Goal: Transaction & Acquisition: Purchase product/service

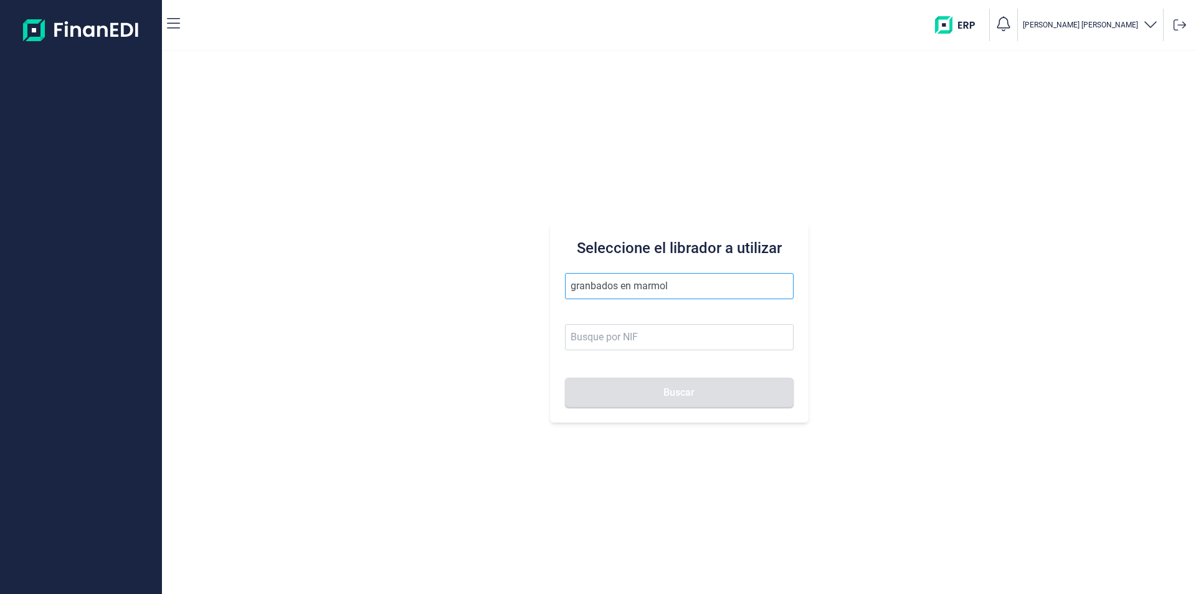
click at [587, 285] on input "granbados en marmol" at bounding box center [679, 286] width 229 height 26
click at [589, 285] on input "granbados en marmol" at bounding box center [679, 286] width 229 height 26
click at [670, 287] on input "grabados en marmol" at bounding box center [679, 286] width 229 height 26
click at [679, 318] on li "GRABADOS EN MARMOL SL" at bounding box center [679, 316] width 229 height 25
type input "GRABADOS EN MARMOL SL"
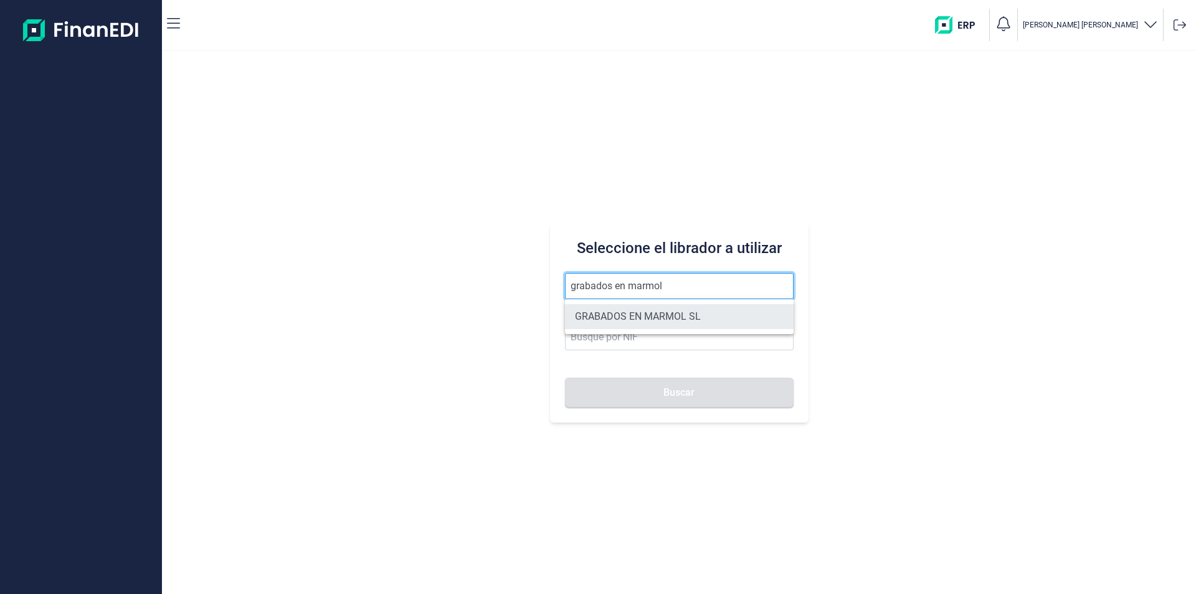
type input "B04255634"
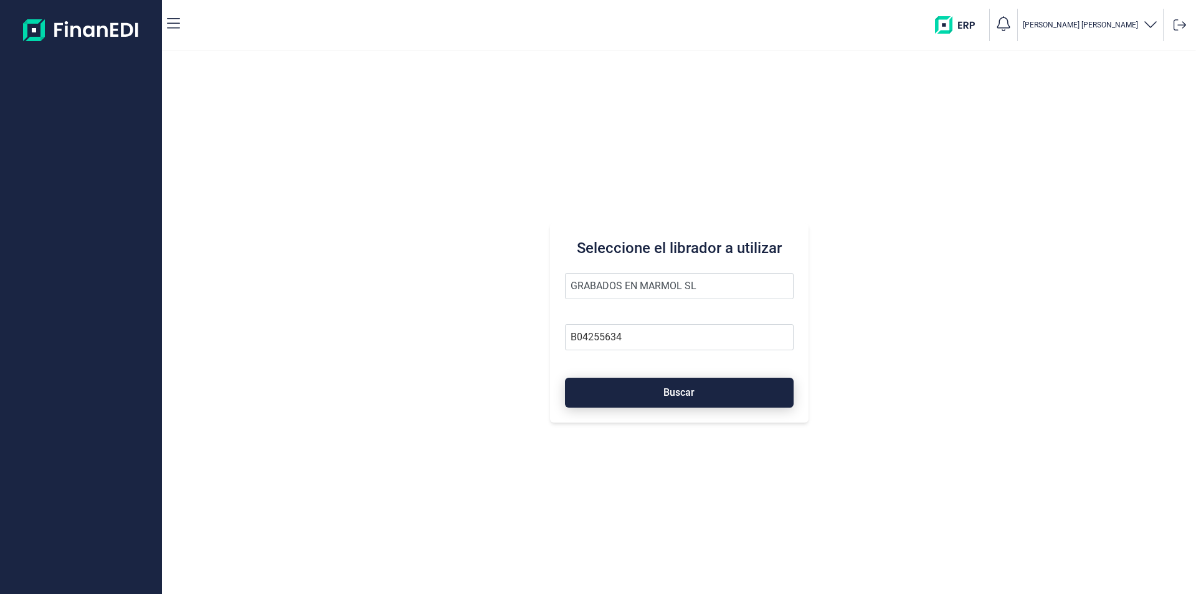
click at [679, 391] on span "Buscar" at bounding box center [678, 391] width 31 height 9
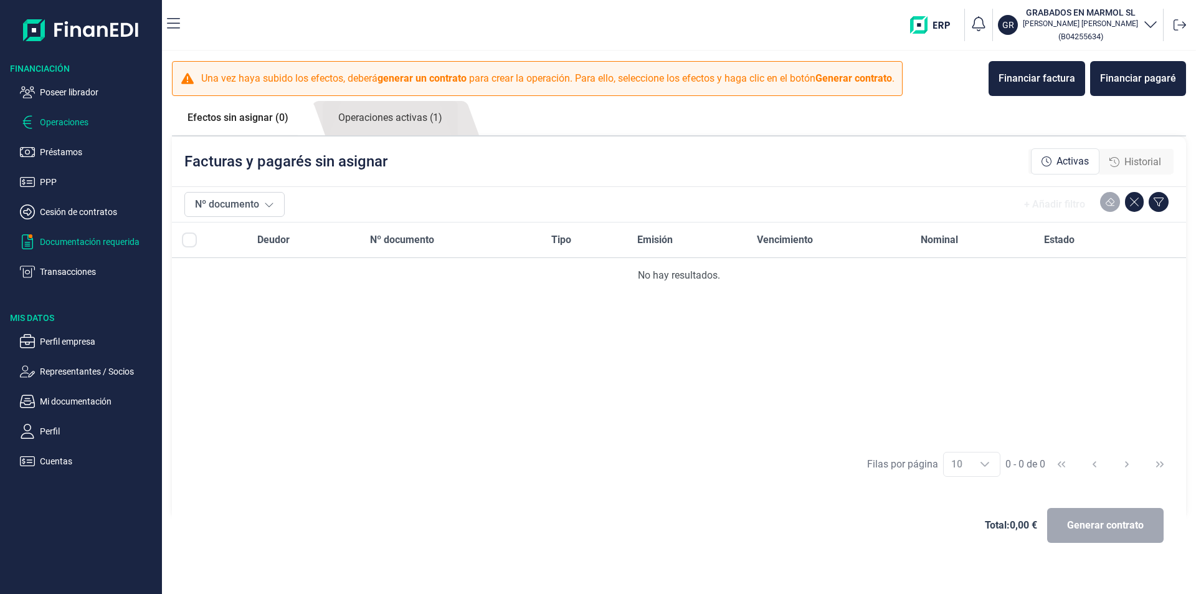
click at [108, 244] on p "Documentación requerida" at bounding box center [98, 241] width 117 height 15
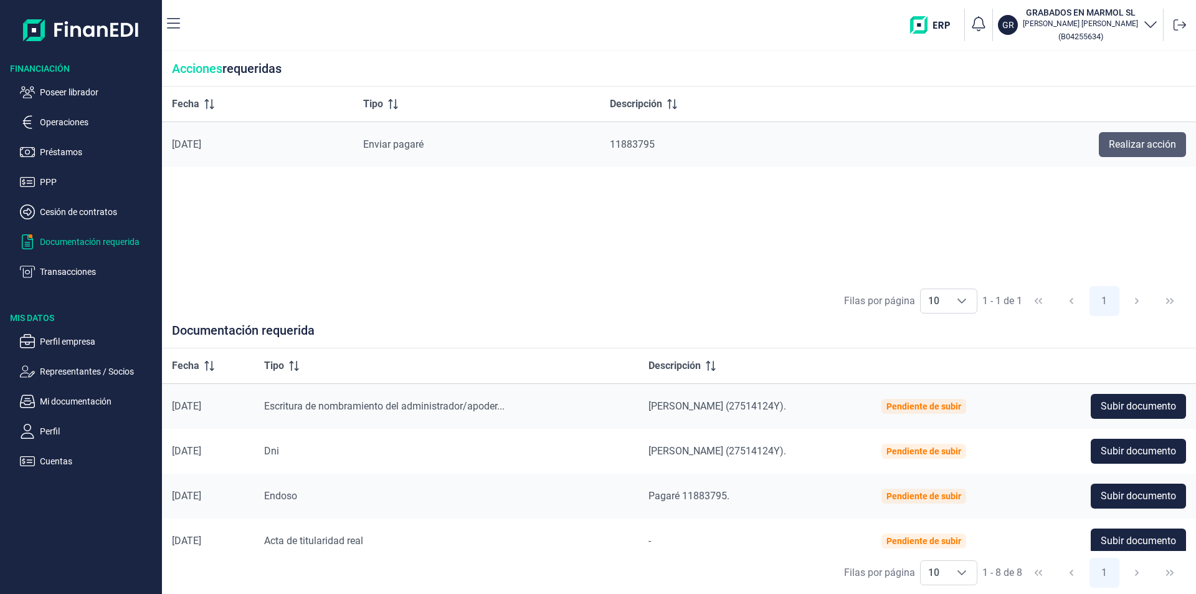
click at [1121, 145] on span "Realizar acción" at bounding box center [1142, 144] width 67 height 15
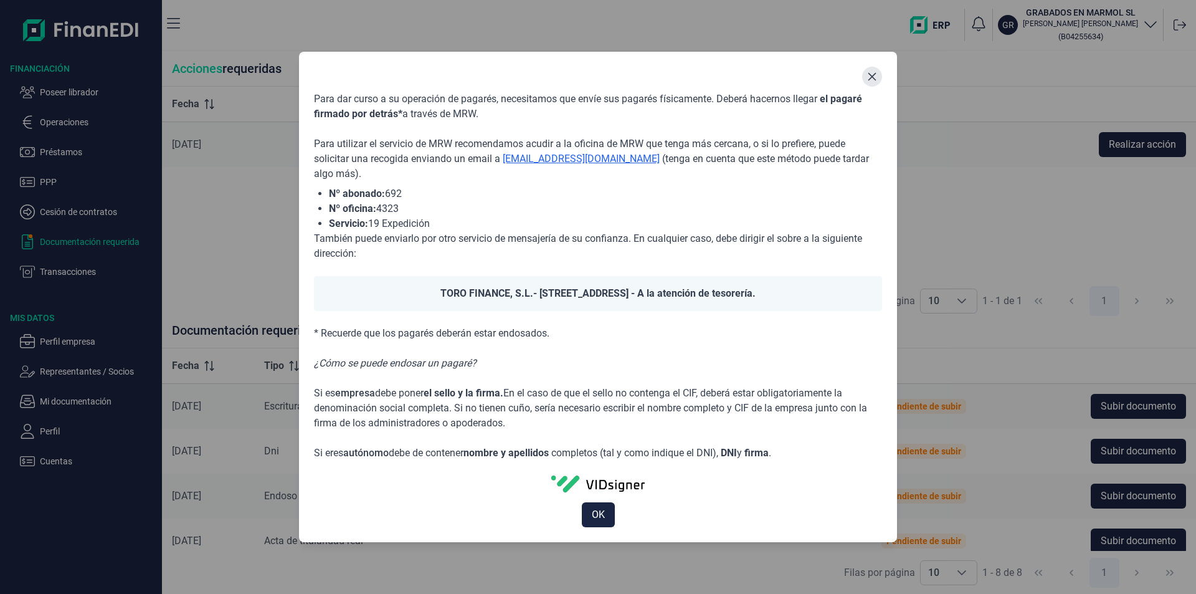
click at [869, 78] on icon "Close" at bounding box center [872, 77] width 10 height 10
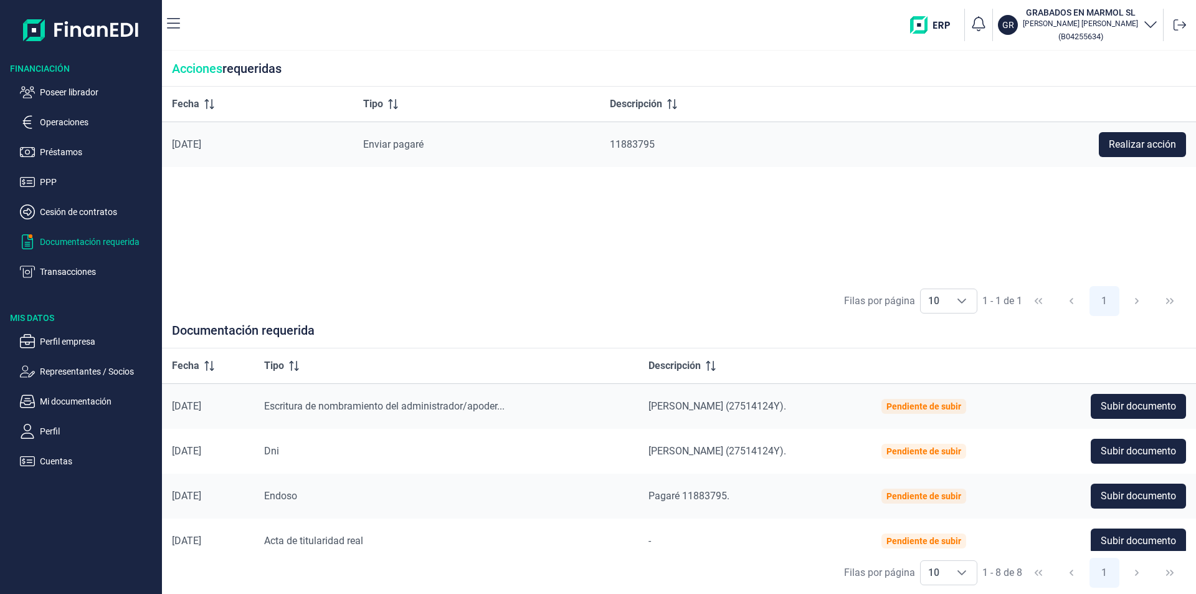
click at [95, 83] on ul "Poseer librador Operaciones Préstamos PPP Cesión de contratos Documentación req…" at bounding box center [81, 177] width 162 height 204
click at [95, 90] on p "Poseer librador" at bounding box center [98, 92] width 117 height 15
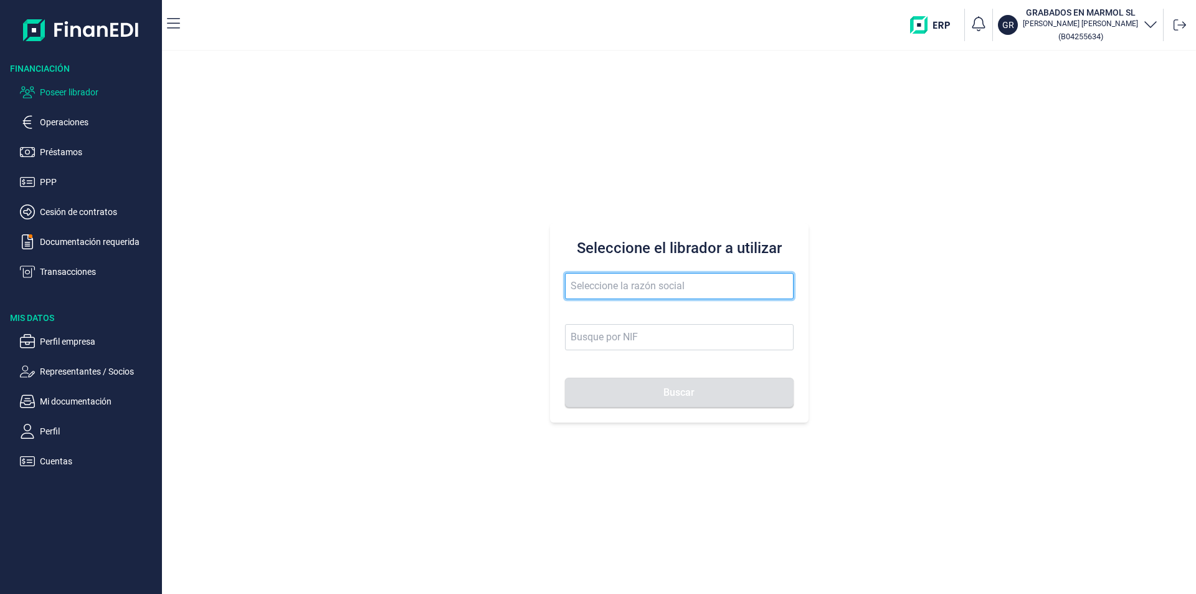
click at [597, 287] on input "text" at bounding box center [679, 286] width 229 height 26
drag, startPoint x: 642, startPoint y: 288, endPoint x: 568, endPoint y: 288, distance: 74.1
click at [568, 288] on input "gerdisman" at bounding box center [679, 286] width 229 height 26
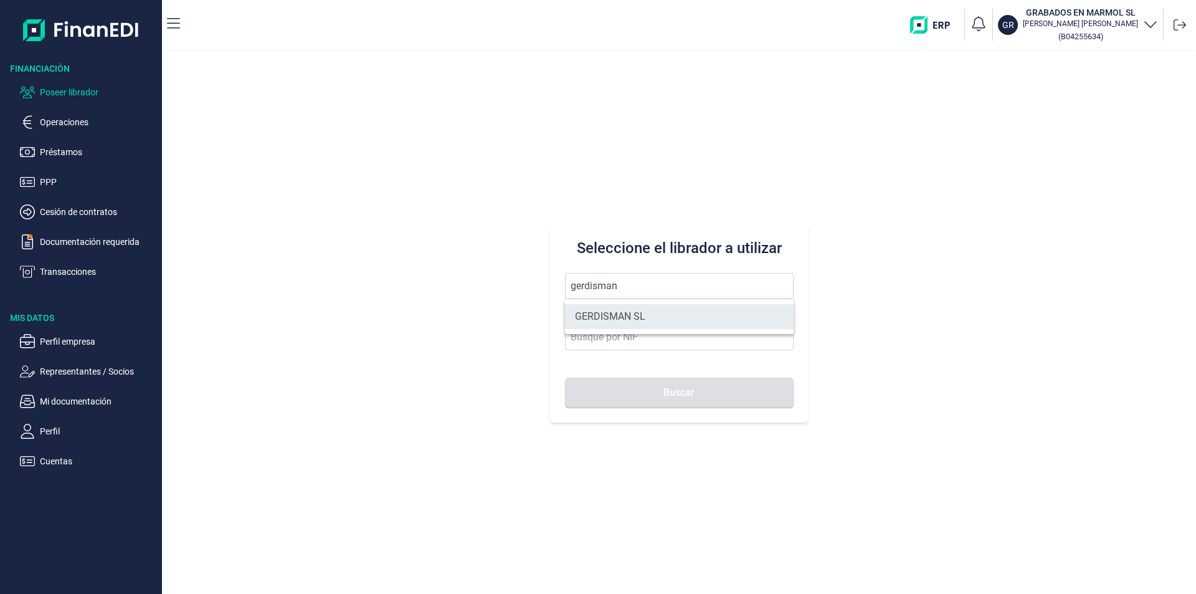
click at [599, 319] on li "GERDISMAN SL" at bounding box center [679, 316] width 229 height 25
type input "GERDISMAN SL"
type input "B19299684"
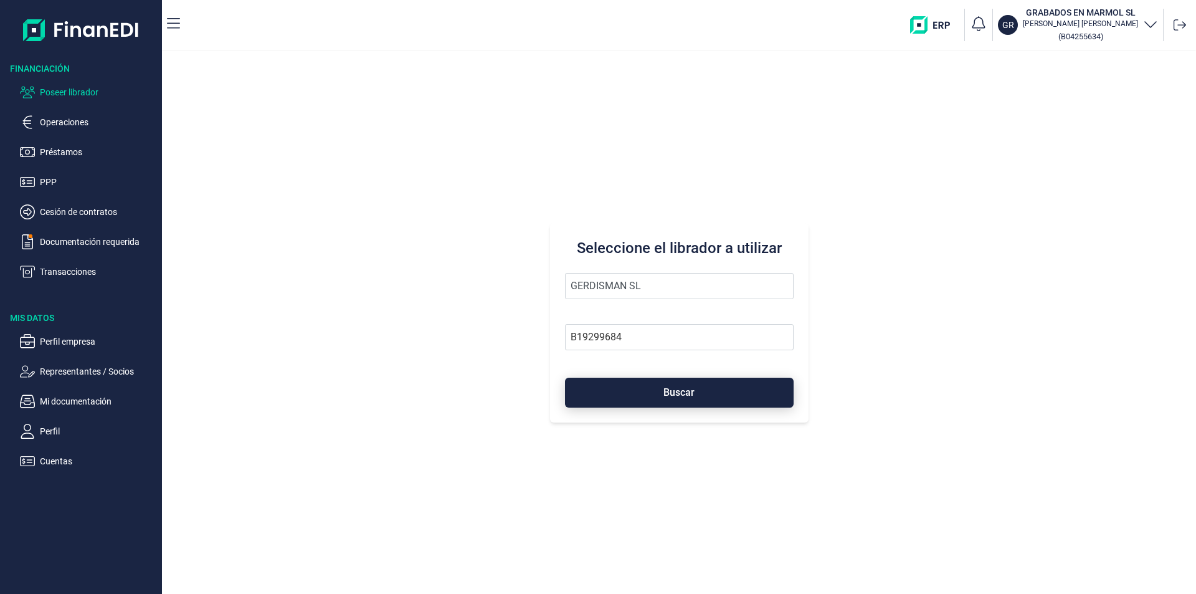
click at [667, 400] on button "Buscar" at bounding box center [679, 393] width 229 height 30
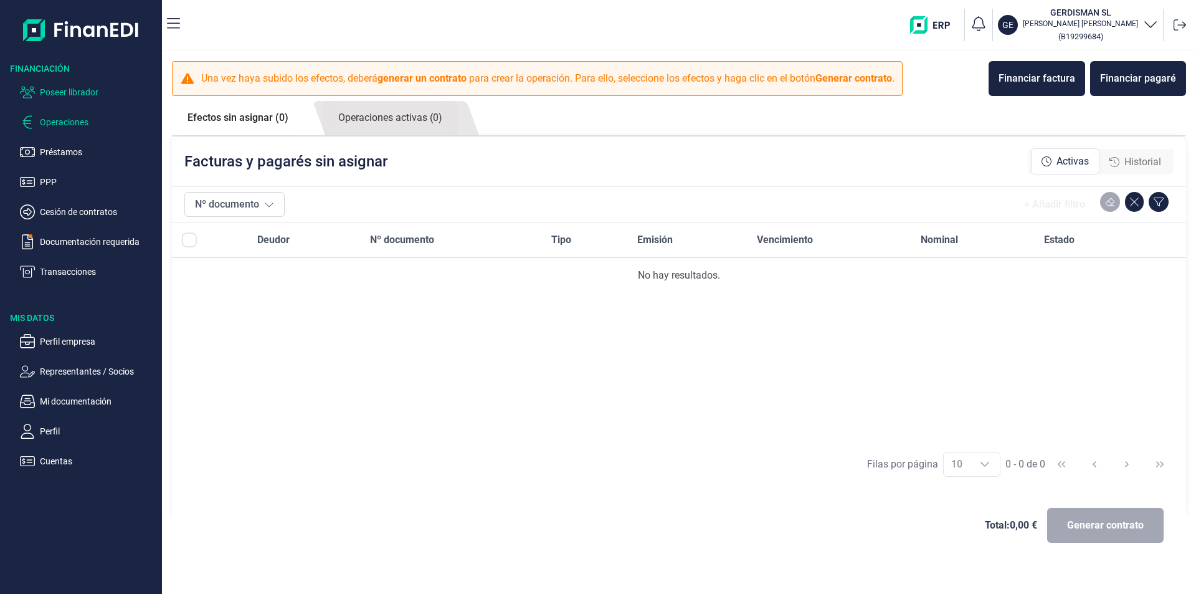
click at [94, 93] on p "Poseer librador" at bounding box center [98, 92] width 117 height 15
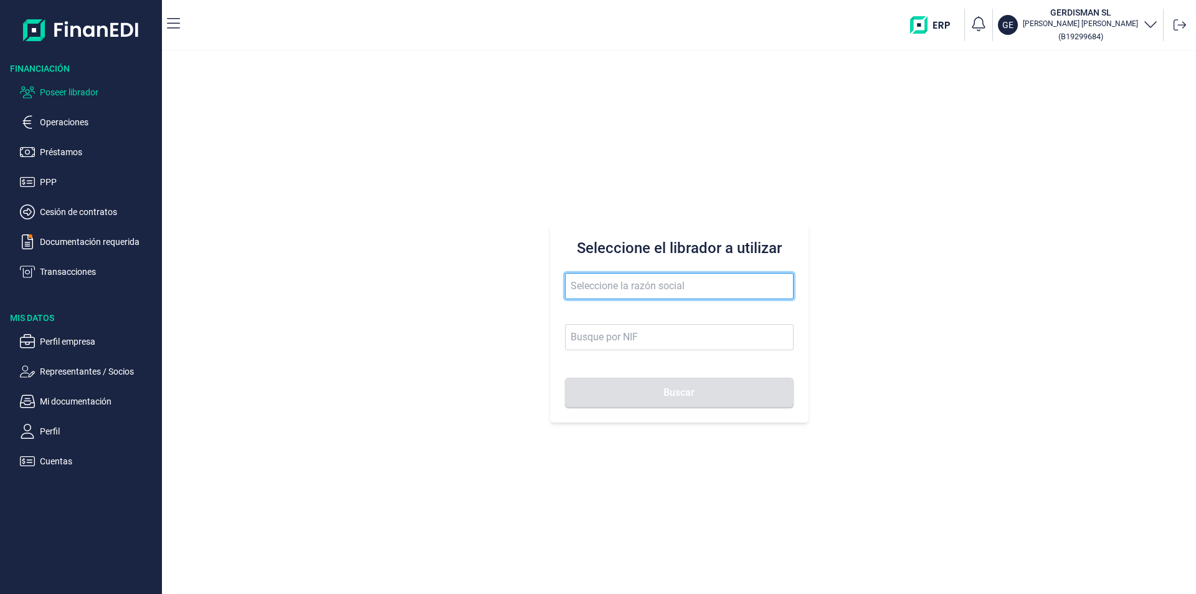
click at [598, 285] on input "text" at bounding box center [679, 286] width 229 height 26
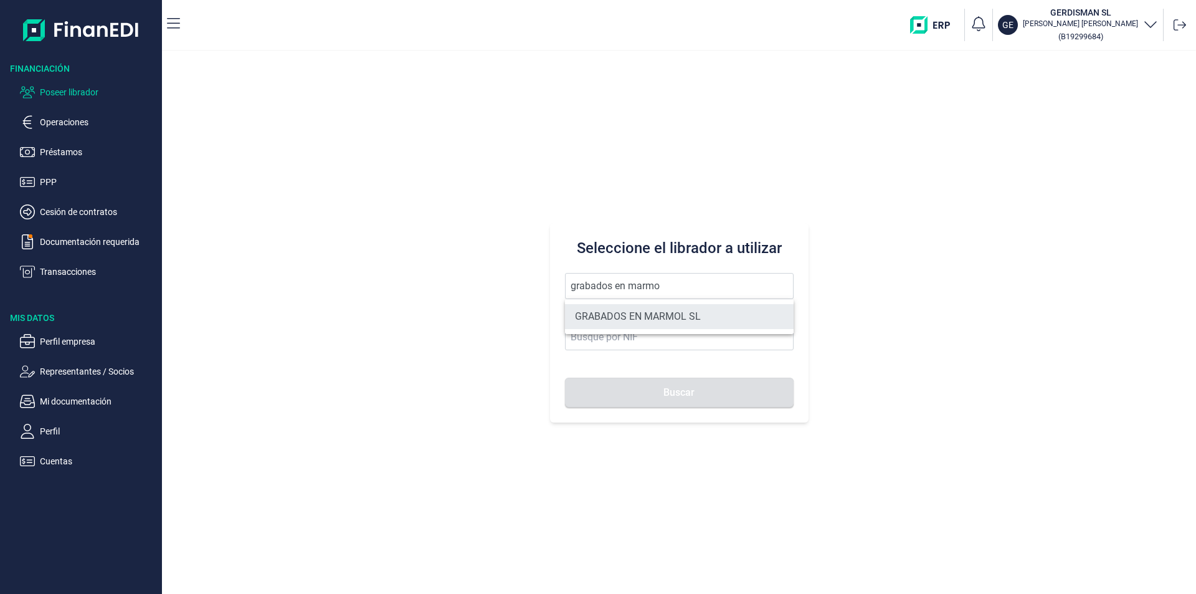
click at [632, 315] on li "GRABADOS EN MARMOL SL" at bounding box center [679, 316] width 229 height 25
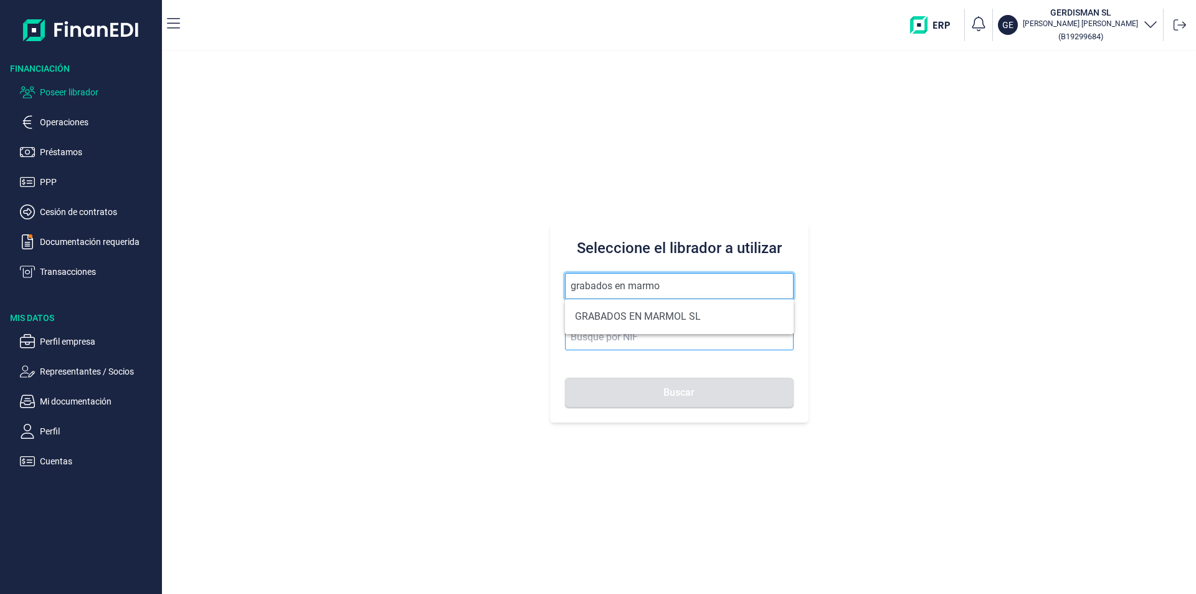
type input "GRABADOS EN MARMOL SL"
type input "B04255634"
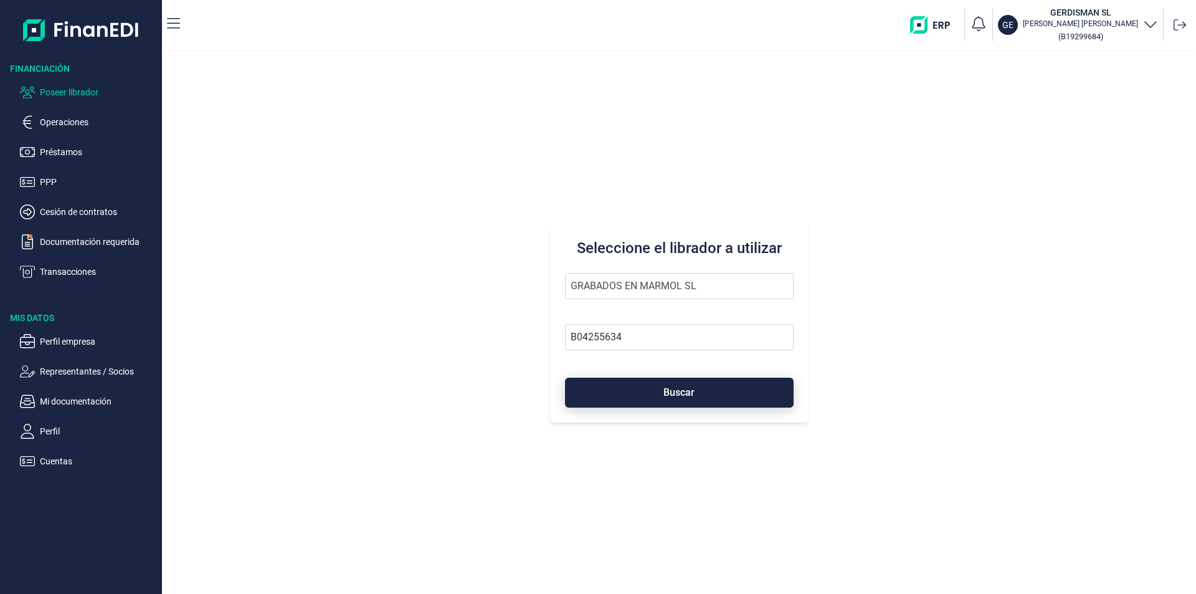
click at [670, 395] on span "Buscar" at bounding box center [678, 391] width 31 height 9
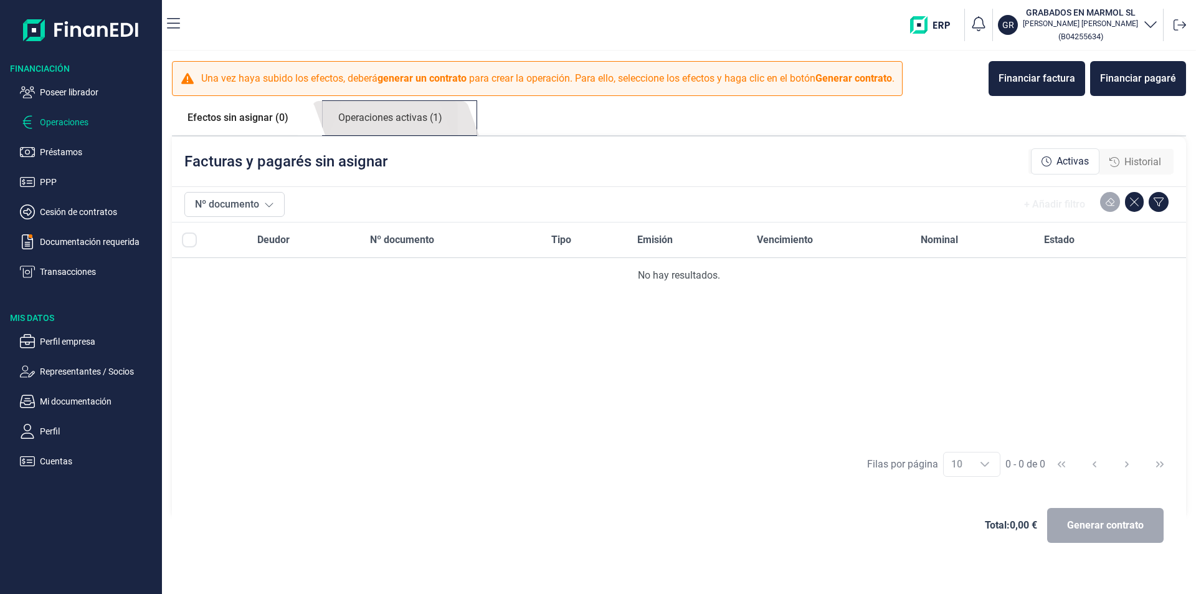
click at [409, 120] on link "Operaciones activas (1)" at bounding box center [390, 118] width 135 height 34
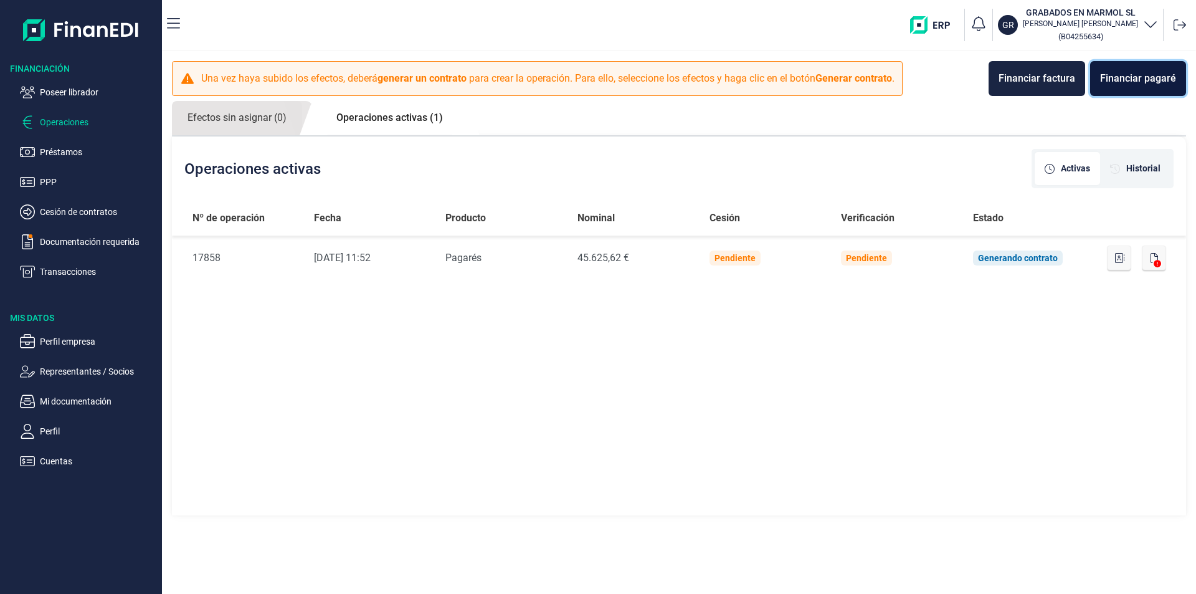
click at [1142, 81] on div "Financiar pagaré" at bounding box center [1138, 78] width 76 height 15
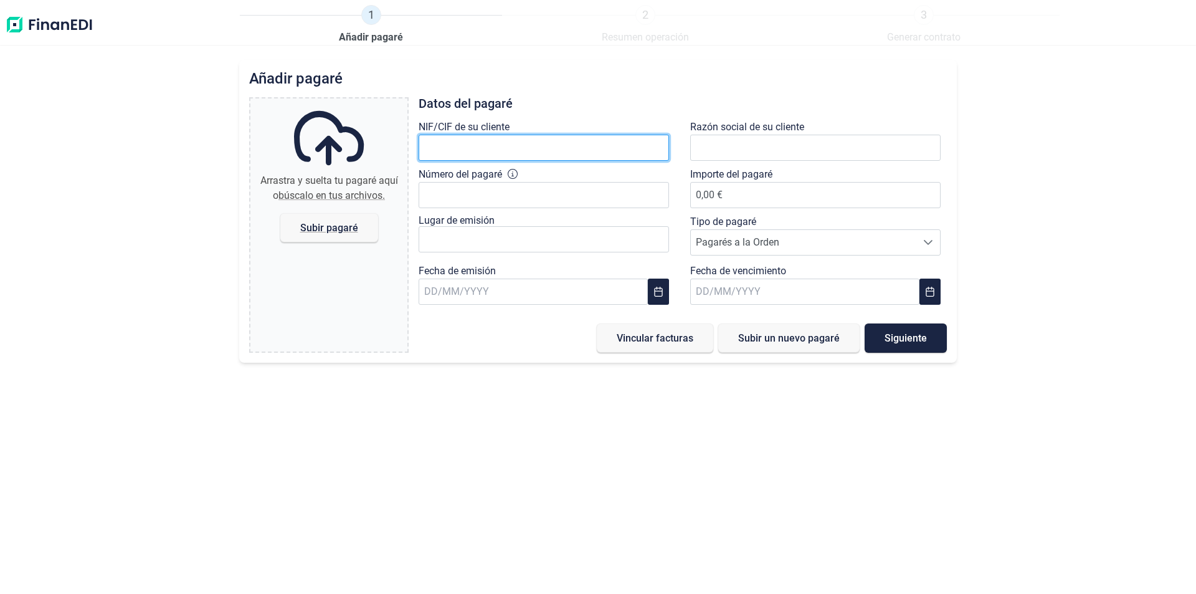
click at [445, 147] on input "text" at bounding box center [544, 148] width 250 height 26
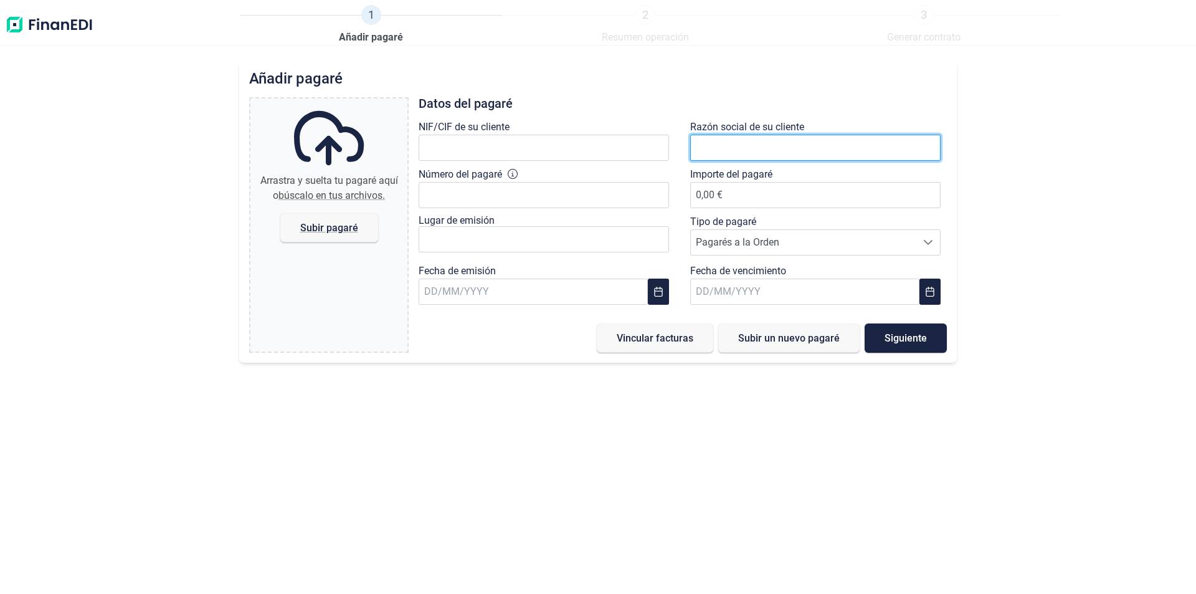
click at [726, 150] on input "text" at bounding box center [815, 148] width 250 height 26
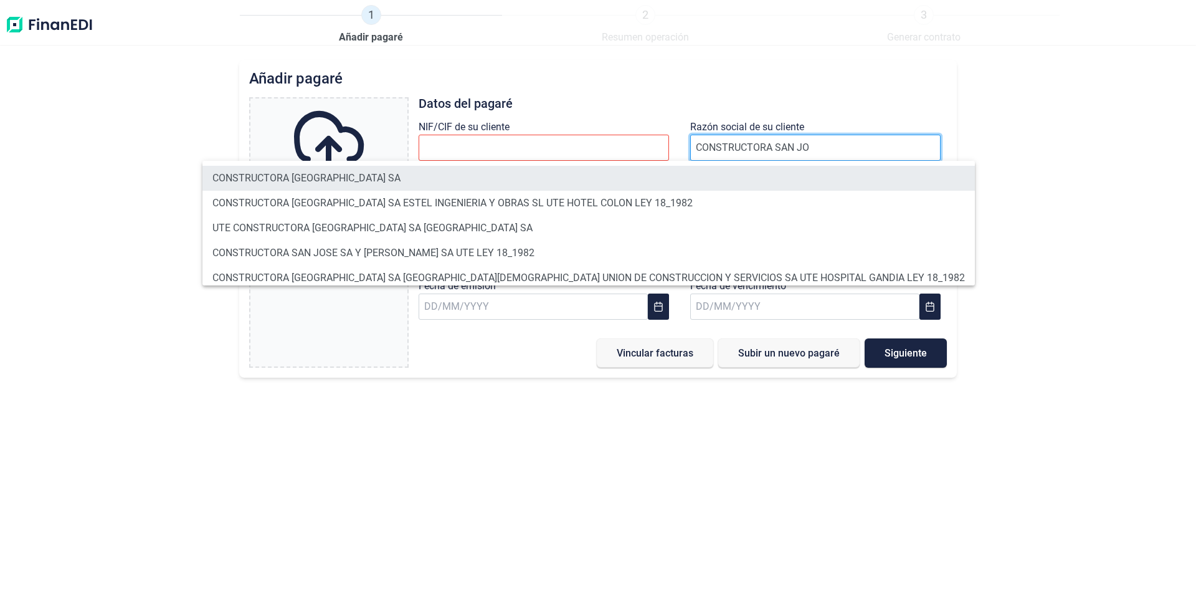
type input "CONSTRUCTORA SAN JO"
click at [406, 177] on li "CONSTRUCTORA [GEOGRAPHIC_DATA] SA" at bounding box center [588, 178] width 772 height 25
type input "A36006666"
type input "CONSTRUCTORA [GEOGRAPHIC_DATA] SA"
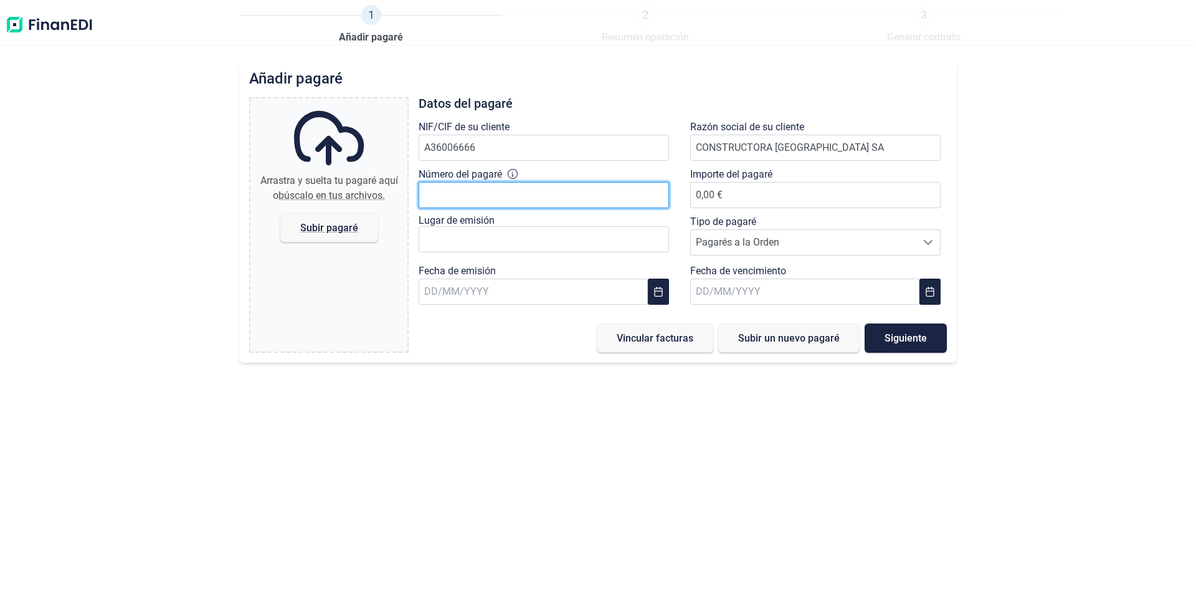
click at [449, 196] on input "Número del pagaré" at bounding box center [544, 195] width 250 height 26
type input "11911412"
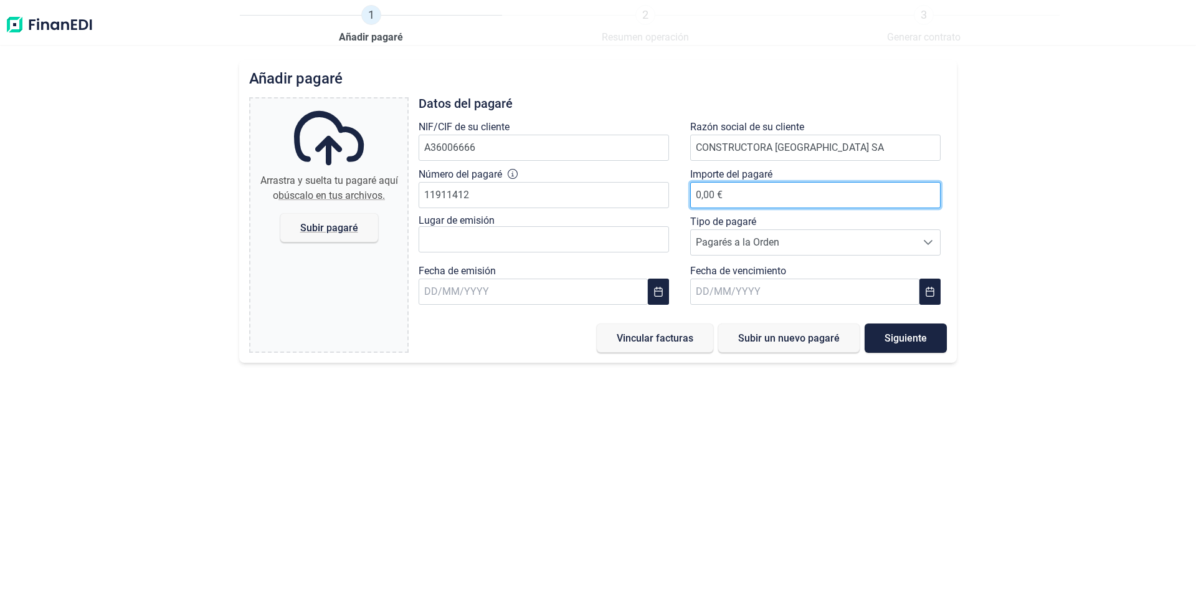
drag, startPoint x: 715, startPoint y: 193, endPoint x: 725, endPoint y: 194, distance: 10.0
type input "8.026,97 €"
click at [763, 238] on span "Pagarés a la Orden" at bounding box center [804, 242] width 226 height 25
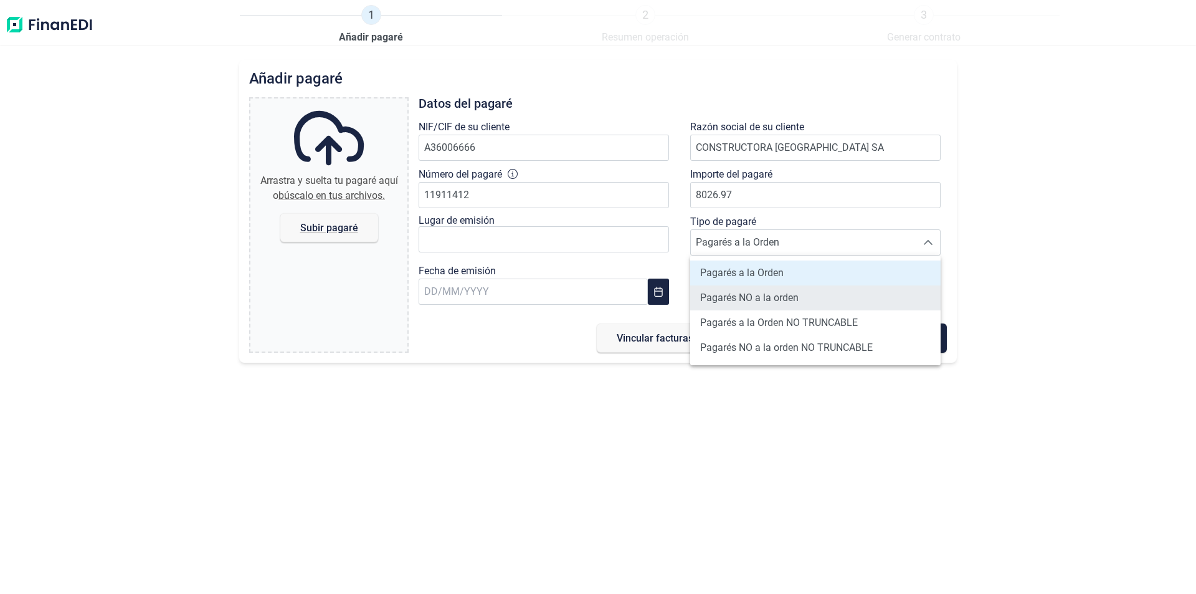
click at [751, 296] on span "Pagarés NO a la orden" at bounding box center [749, 297] width 98 height 15
type input "Pagarés NO a la orden"
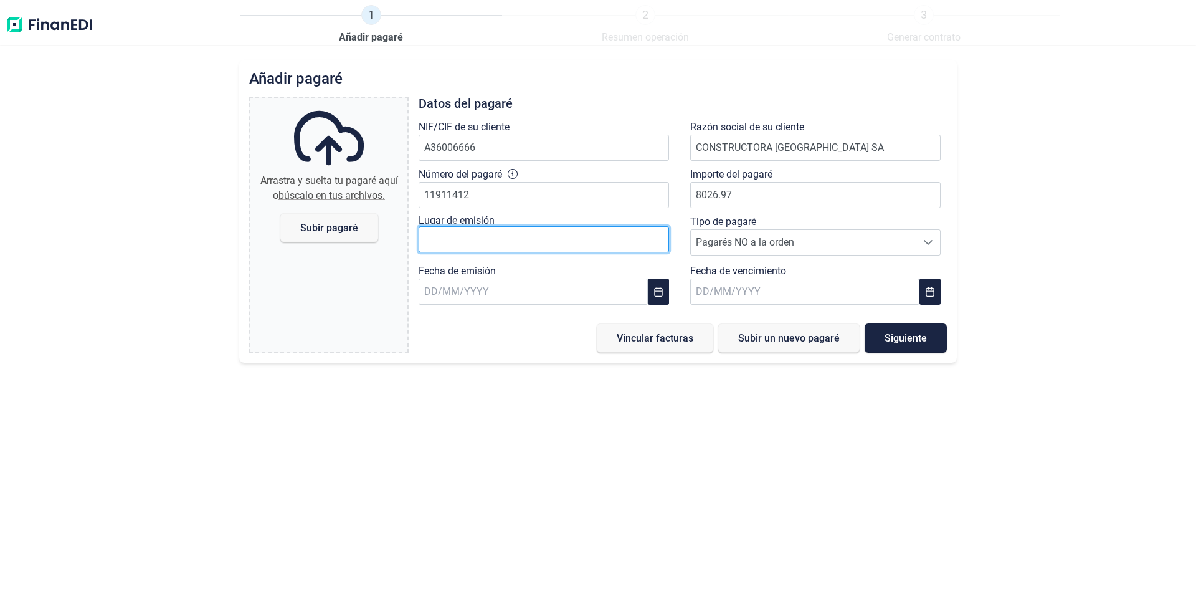
click at [470, 240] on input "text" at bounding box center [544, 239] width 250 height 26
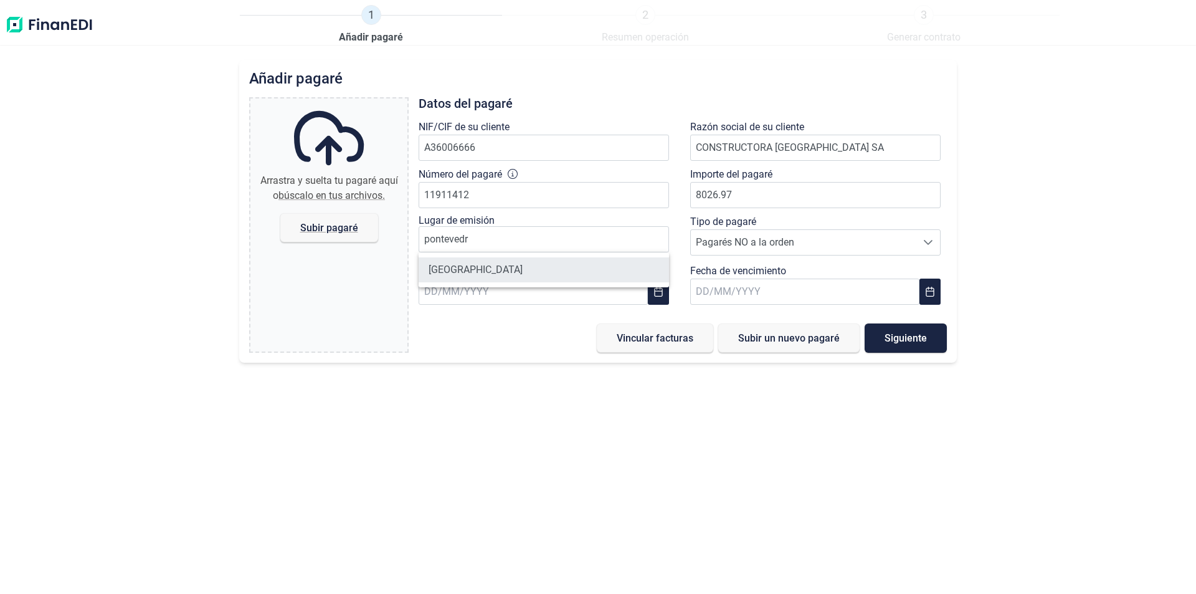
click at [480, 272] on li "[GEOGRAPHIC_DATA]" at bounding box center [544, 269] width 250 height 25
type input "[GEOGRAPHIC_DATA]"
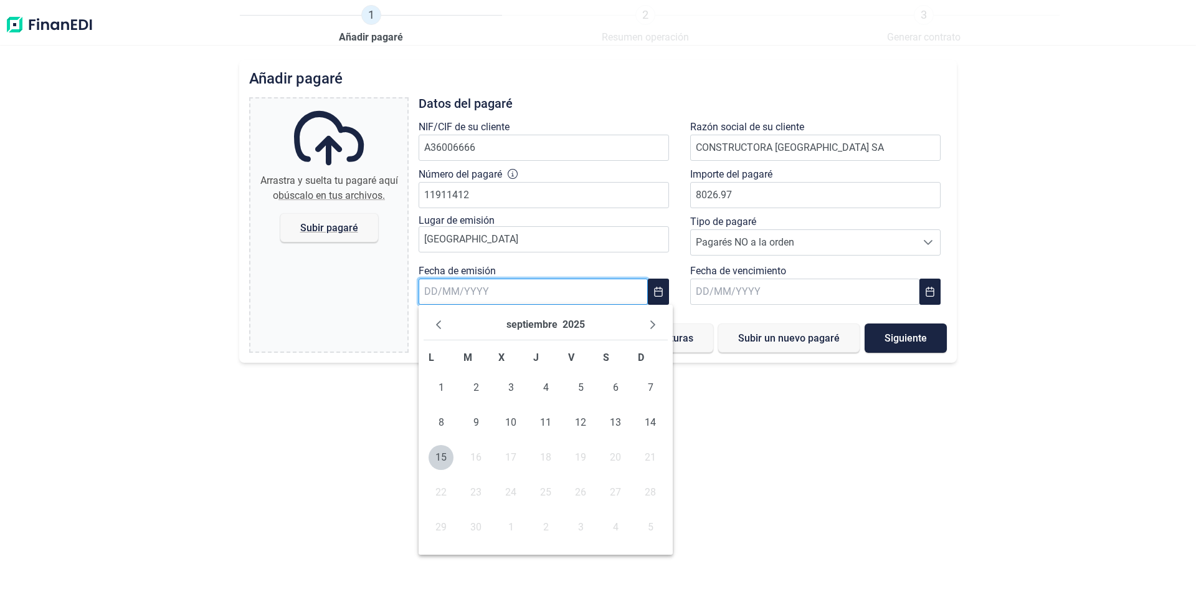
click at [439, 290] on input "text" at bounding box center [533, 291] width 229 height 26
click at [437, 324] on icon "Previous Month" at bounding box center [438, 324] width 5 height 9
click at [543, 488] on span "21" at bounding box center [545, 492] width 25 height 25
type input "[DATE]"
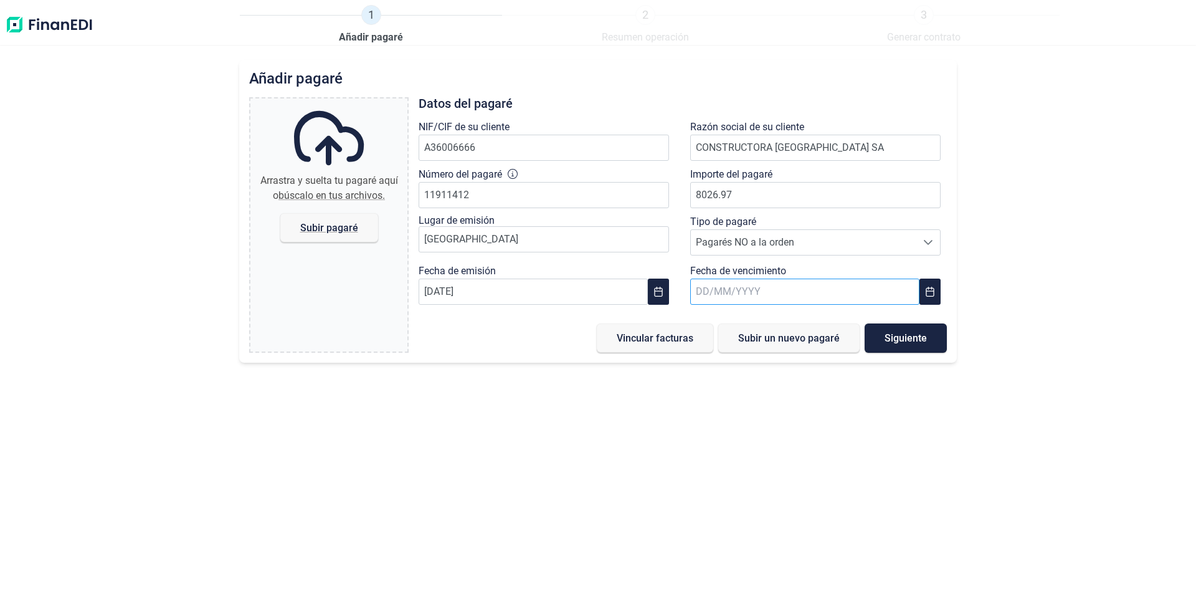
click at [713, 293] on input "text" at bounding box center [804, 291] width 229 height 26
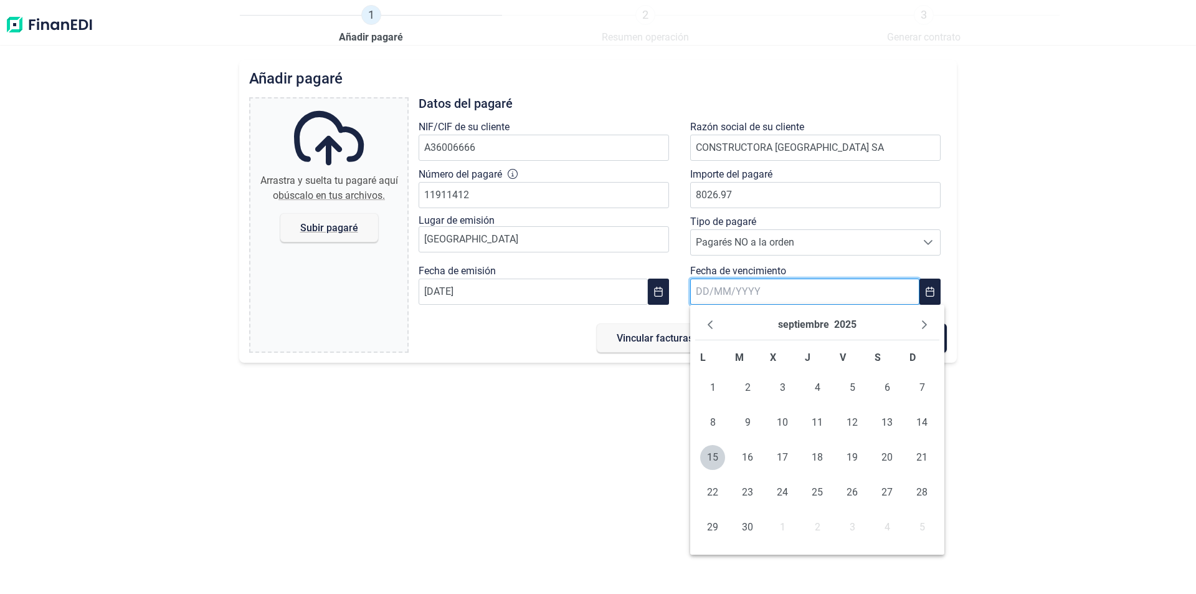
click at [731, 290] on input "text" at bounding box center [804, 291] width 229 height 26
type input "[DATE]"
click at [761, 293] on input "[DATE]" at bounding box center [804, 291] width 229 height 26
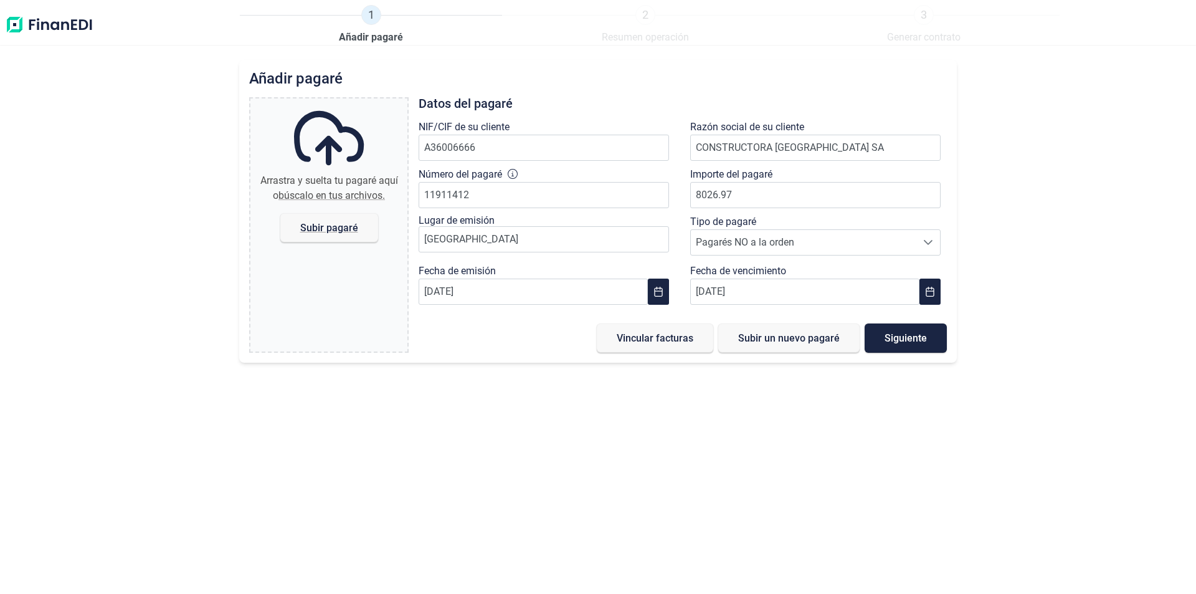
click at [625, 444] on div "Añadir pagaré Arrastra y suelta tu pagaré aquí o búscalo en tus archivos. Subir…" at bounding box center [598, 327] width 1196 height 534
click at [349, 225] on span "Subir pagaré" at bounding box center [329, 227] width 58 height 9
click at [349, 102] on input "Arrastra y suelta tu pagaré aquí o búscalo en tus archivos. Subir pagaré" at bounding box center [328, 100] width 157 height 4
type input "C:\fakepath\PagaresSanJose.pdf"
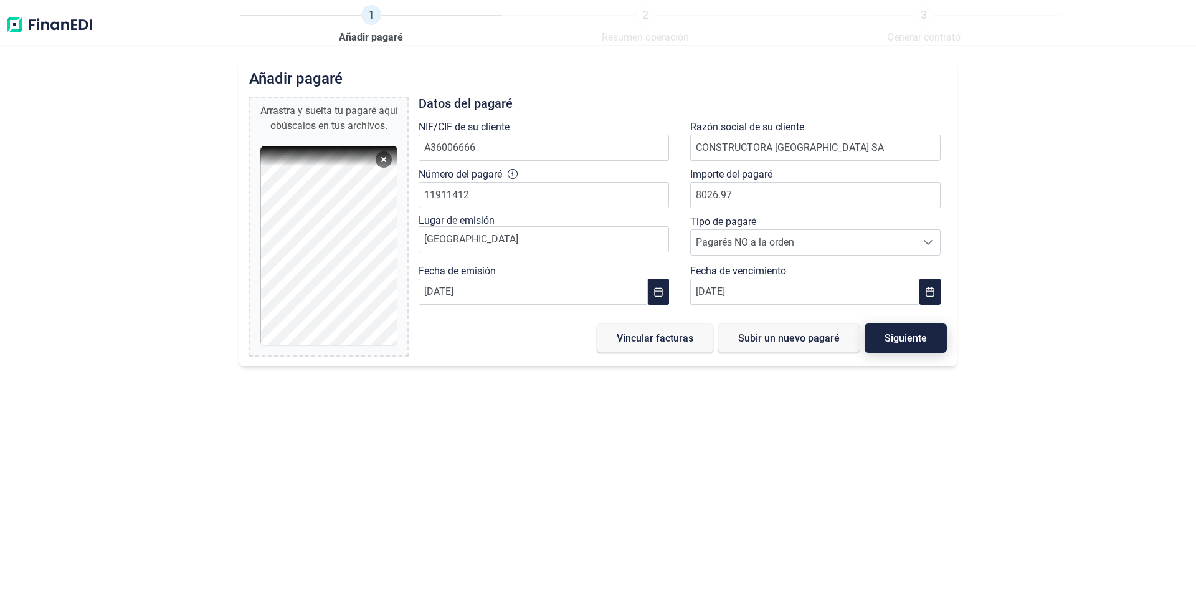
click at [909, 341] on span "Siguiente" at bounding box center [906, 337] width 42 height 9
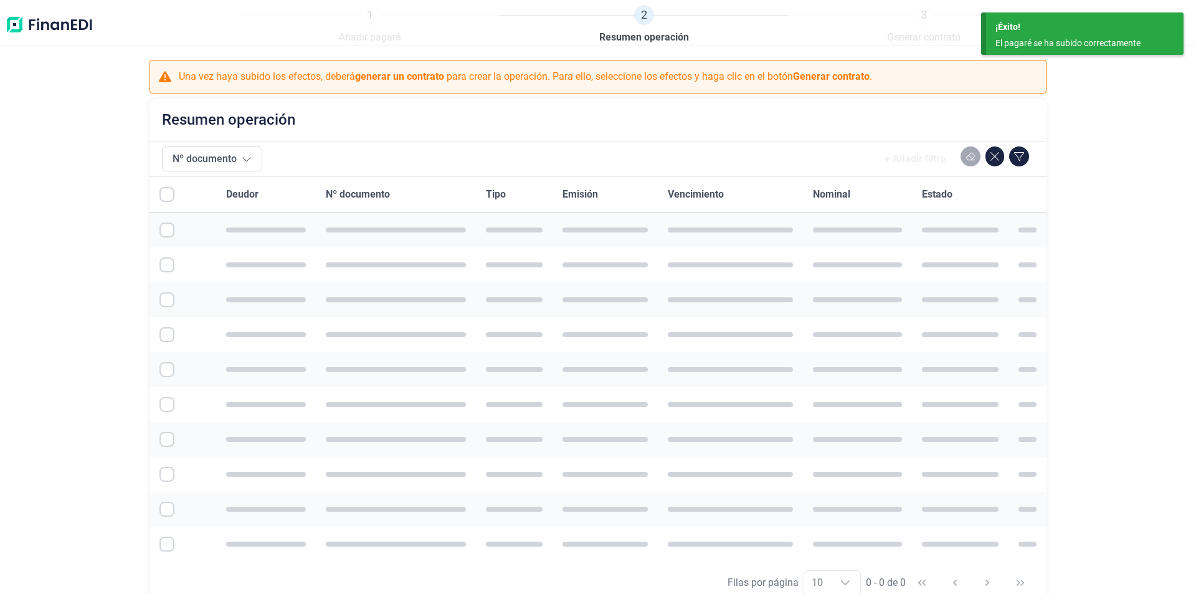
checkbox input "true"
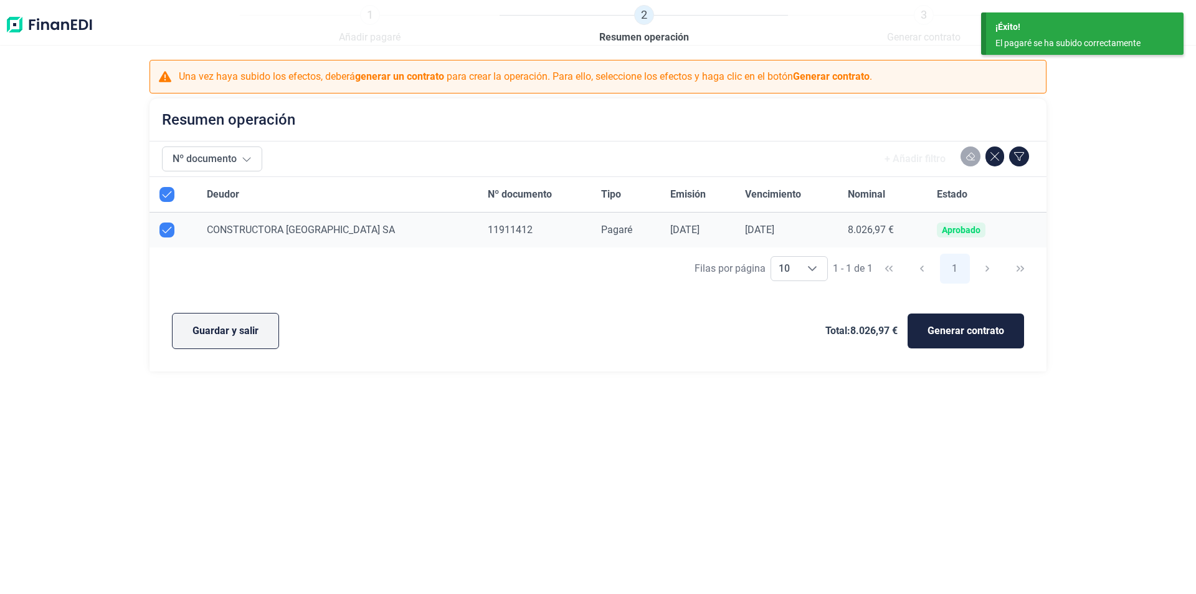
click at [254, 335] on span "Guardar y salir" at bounding box center [226, 330] width 66 height 15
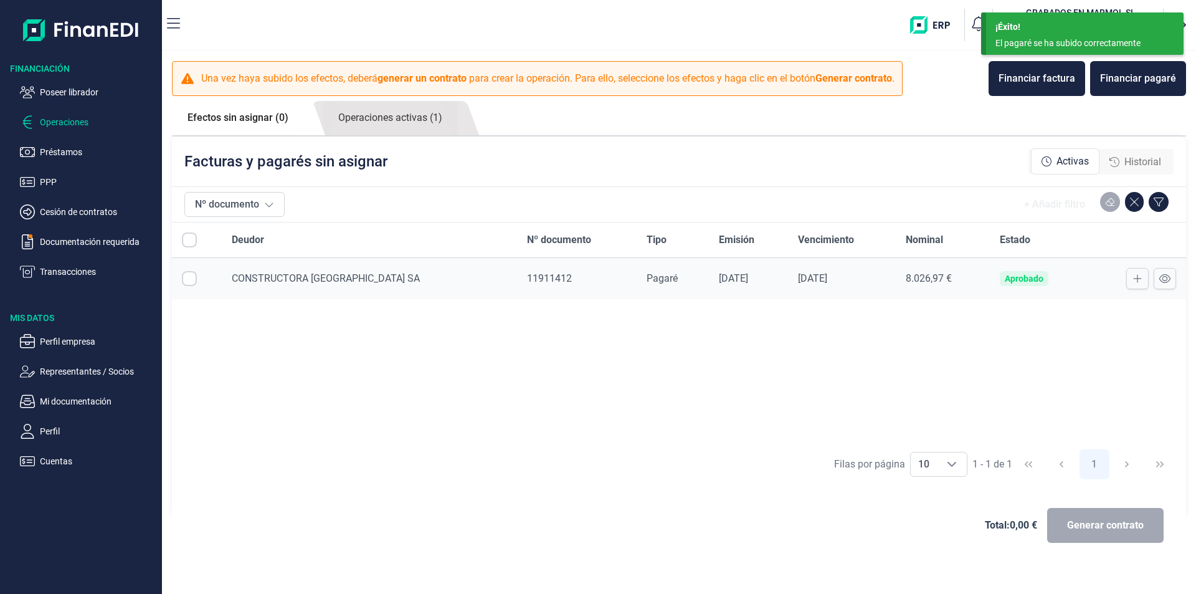
checkbox input "true"
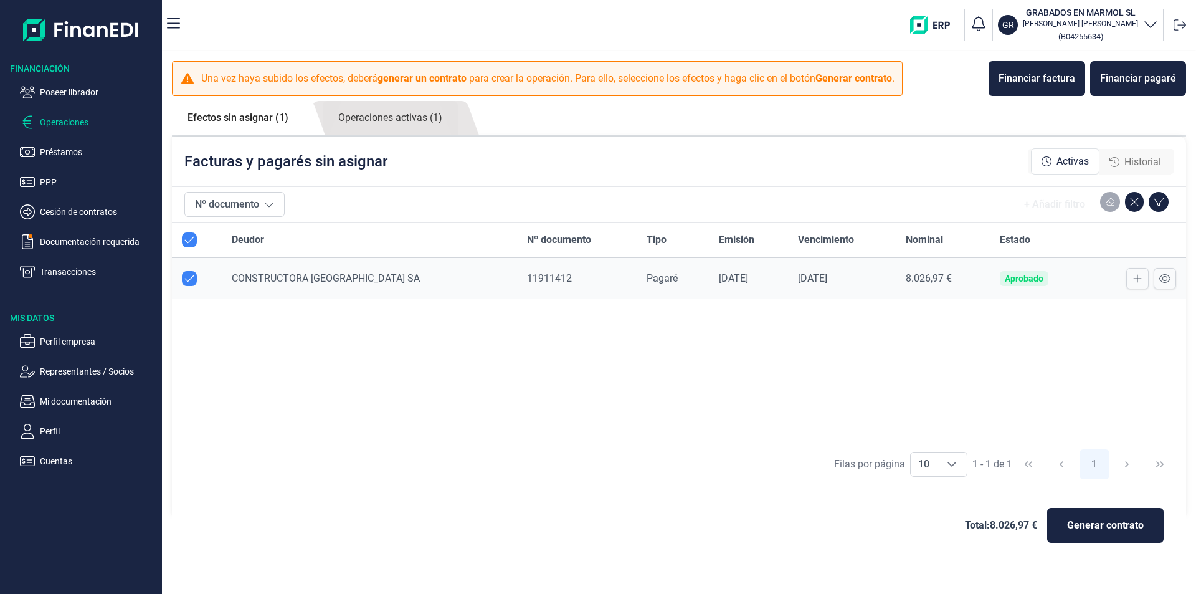
click at [454, 371] on div "Deudor Nº documento Tipo Emisión Vencimiento Nominal Estado CONSTRUCTORA [GEOGR…" at bounding box center [679, 332] width 1014 height 220
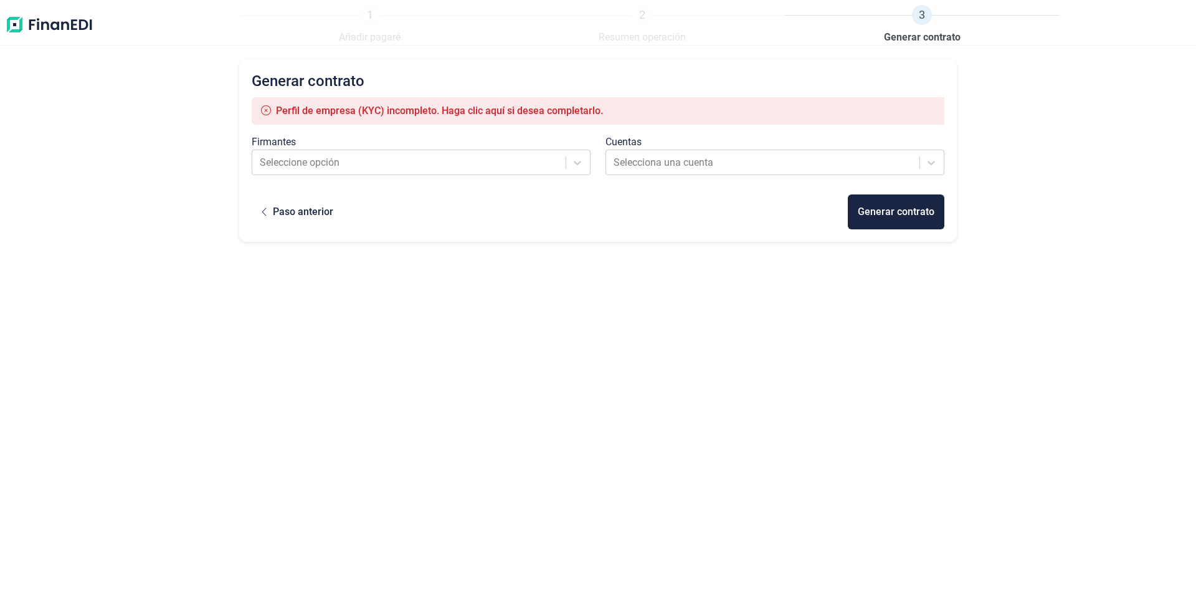
click at [396, 113] on span "Perfil de empresa (KYC) incompleto. Haga clic aquí si desea completarlo." at bounding box center [439, 111] width 327 height 12
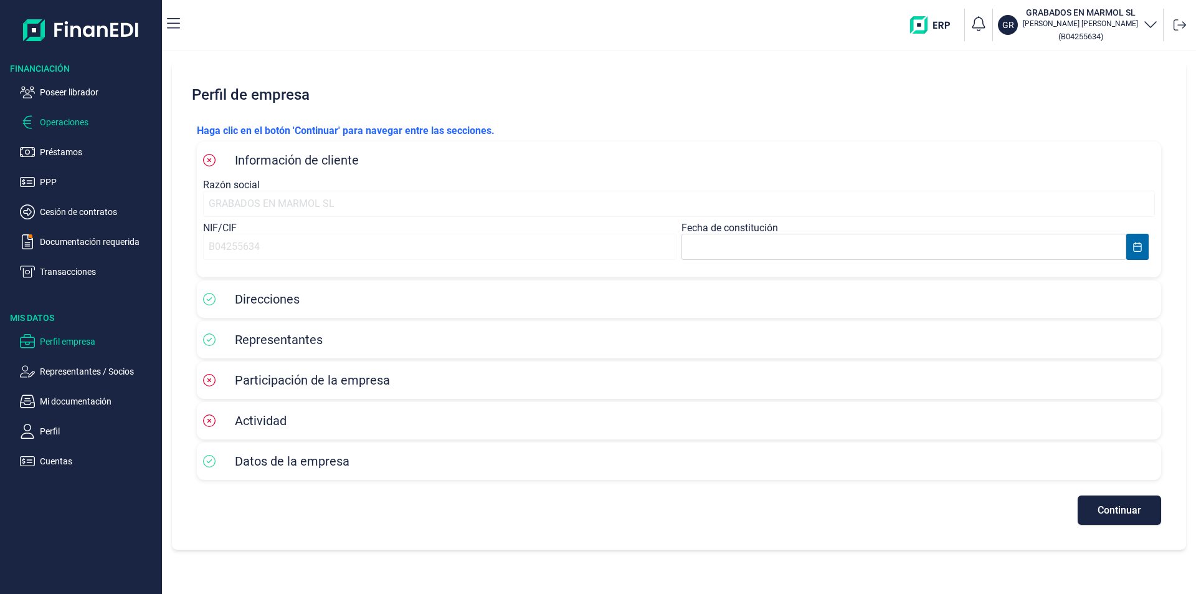
click at [77, 123] on p "Operaciones" at bounding box center [98, 122] width 117 height 15
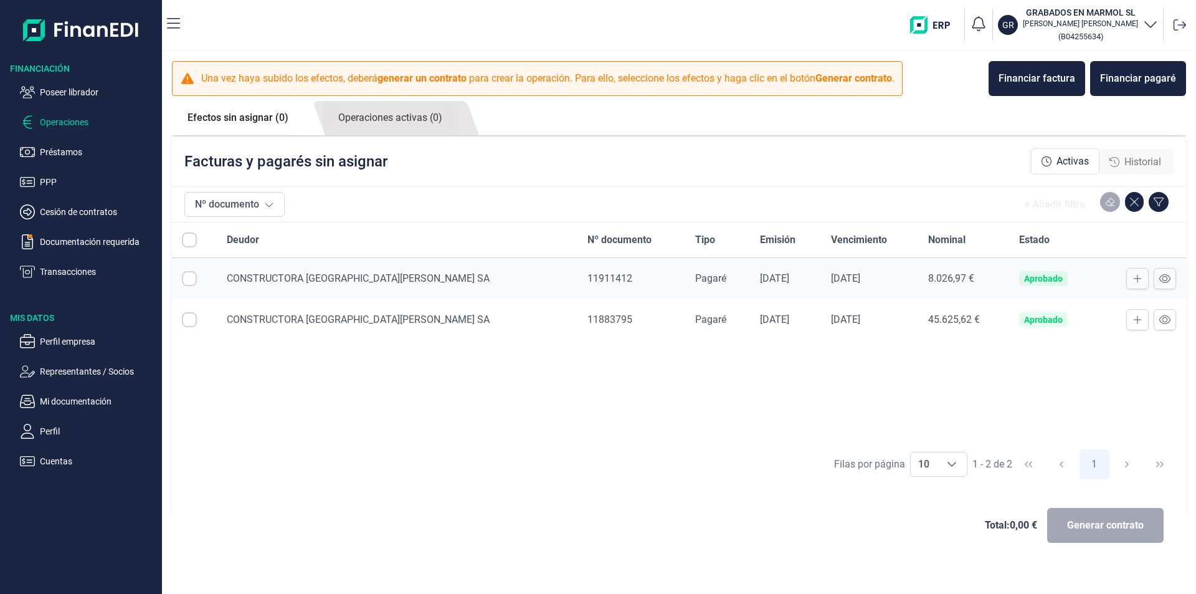
checkbox input "true"
click at [1105, 521] on span "Generar contrato" at bounding box center [1105, 525] width 77 height 15
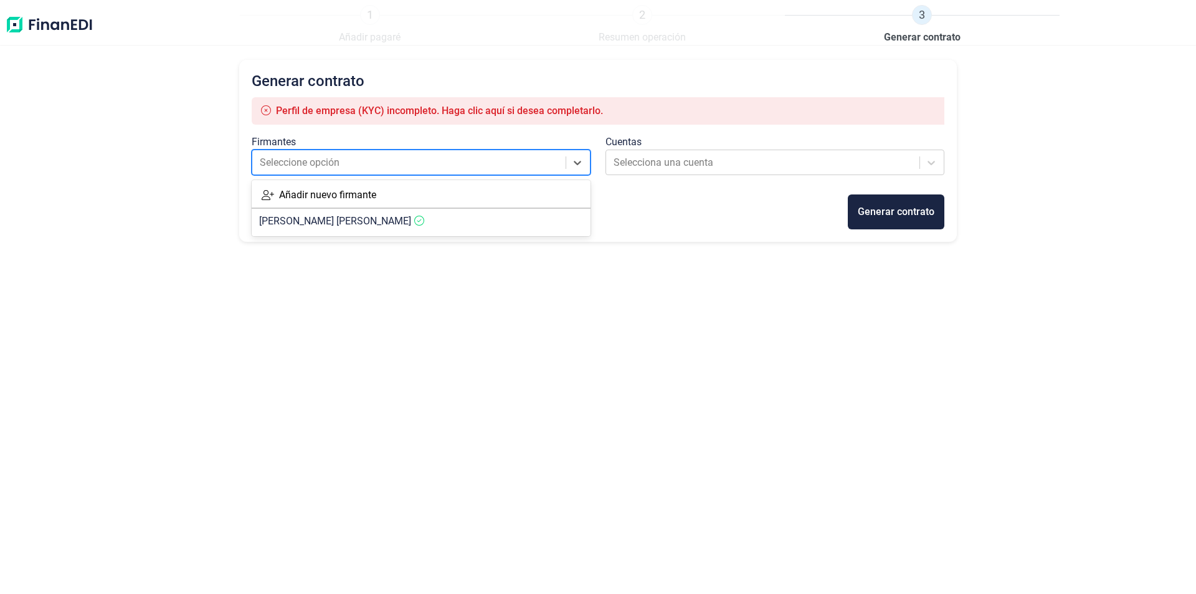
click at [419, 166] on div at bounding box center [410, 162] width 300 height 17
drag, startPoint x: 326, startPoint y: 223, endPoint x: 411, endPoint y: 209, distance: 85.9
click at [328, 223] on span "LUIS SEGURA GARCÍA" at bounding box center [335, 221] width 152 height 12
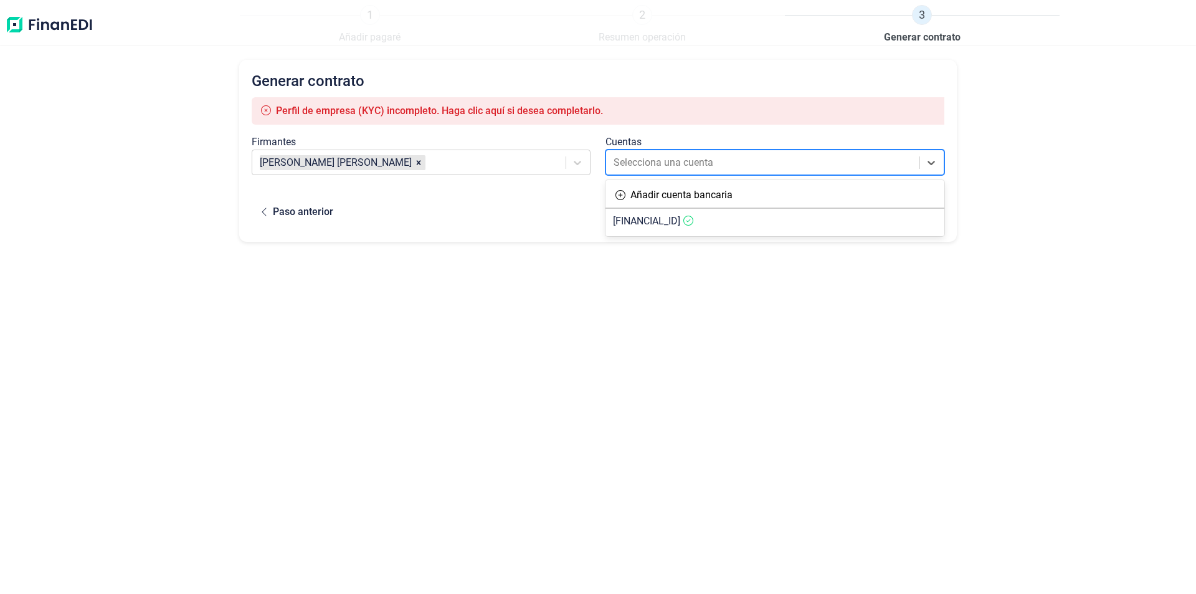
click at [632, 163] on div at bounding box center [764, 162] width 300 height 17
click at [663, 222] on span "ES8430580029142720015316" at bounding box center [646, 221] width 67 height 12
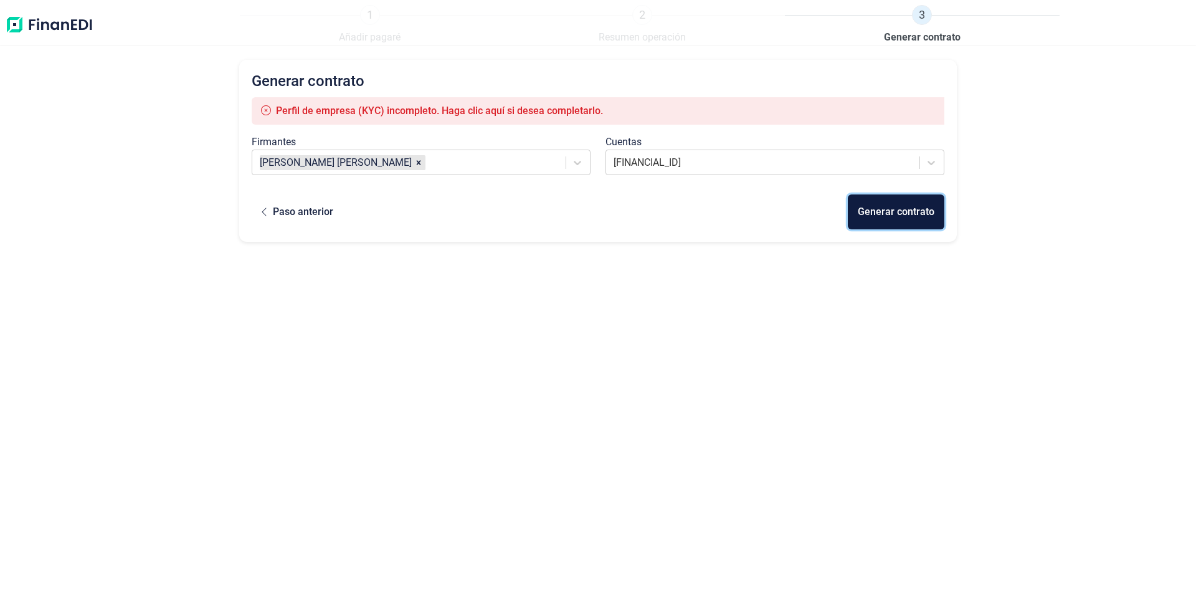
click at [890, 214] on div "Generar contrato" at bounding box center [896, 211] width 77 height 15
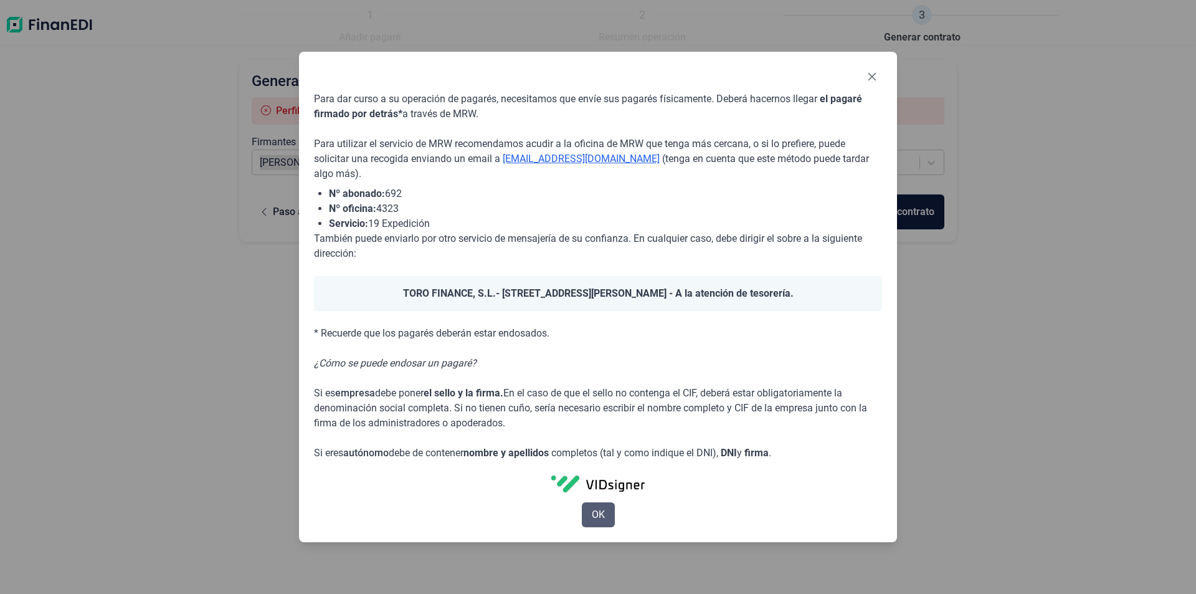
click at [606, 514] on button "OK" at bounding box center [598, 514] width 33 height 25
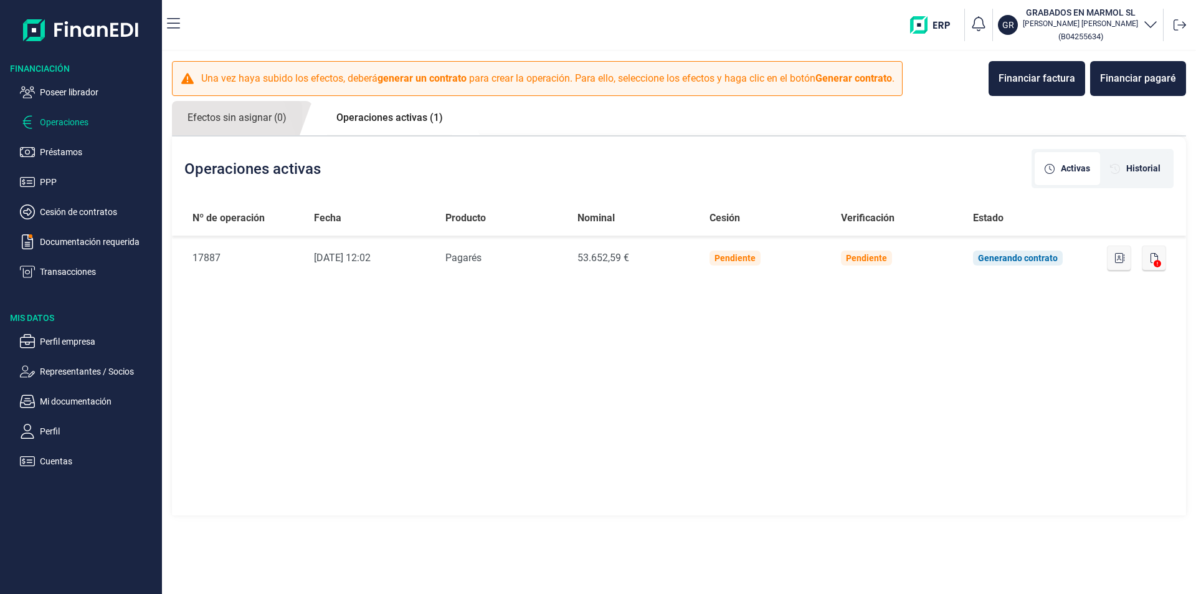
click at [643, 365] on div "Nº de operación Fecha Producto Nominal Cesión Verificación Estado Nº de Operaci…" at bounding box center [679, 359] width 1014 height 316
click at [963, 394] on div "Nº de operación Fecha Producto Nominal Cesión Verificación Estado Nº de Operaci…" at bounding box center [679, 359] width 1014 height 316
